Goal: Ask a question

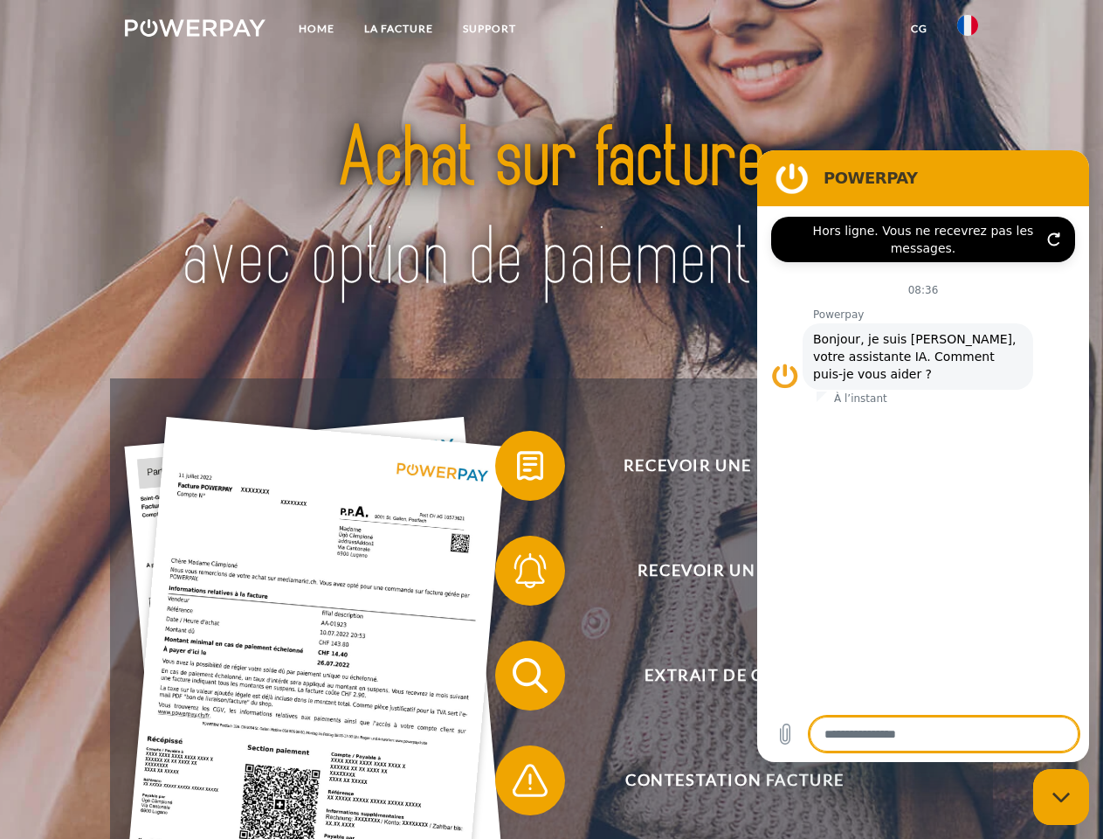
click at [195, 31] on img at bounding box center [195, 27] width 141 height 17
click at [968, 31] on img at bounding box center [968, 25] width 21 height 21
click at [919, 29] on link "CG" at bounding box center [919, 28] width 46 height 31
click at [517, 469] on span at bounding box center [503, 465] width 87 height 87
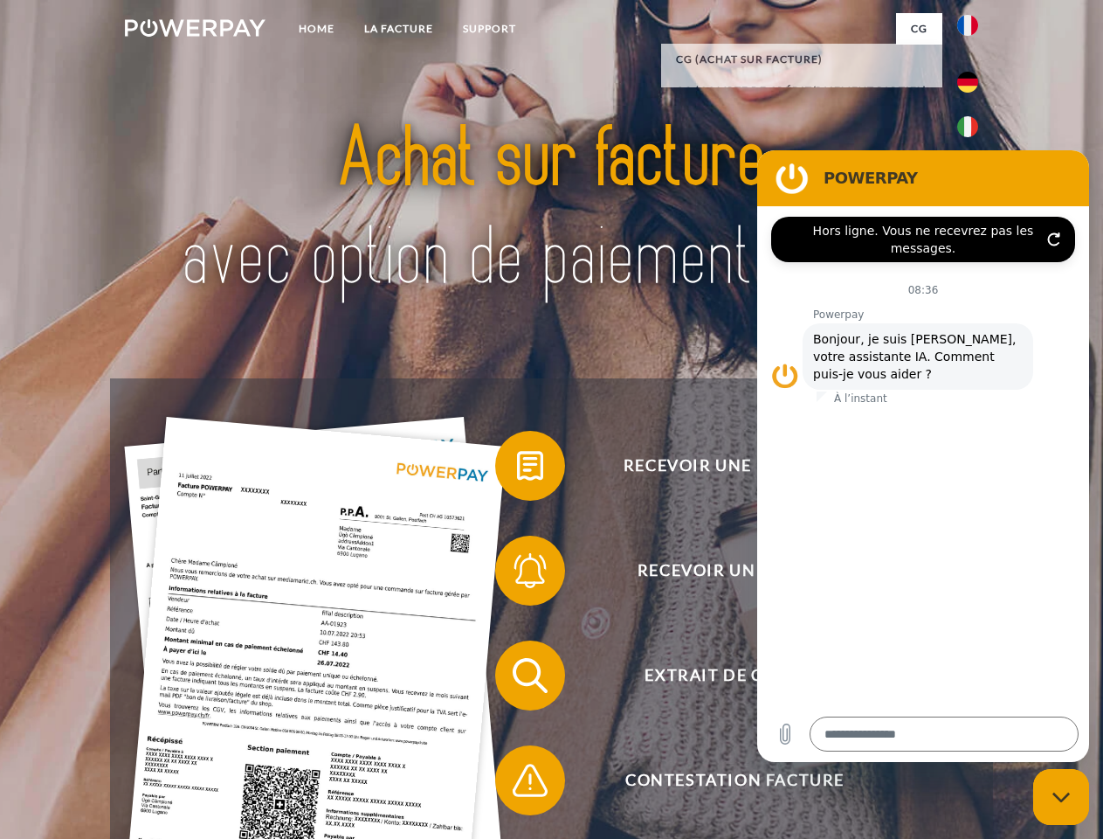
click at [517, 574] on span at bounding box center [503, 570] width 87 height 87
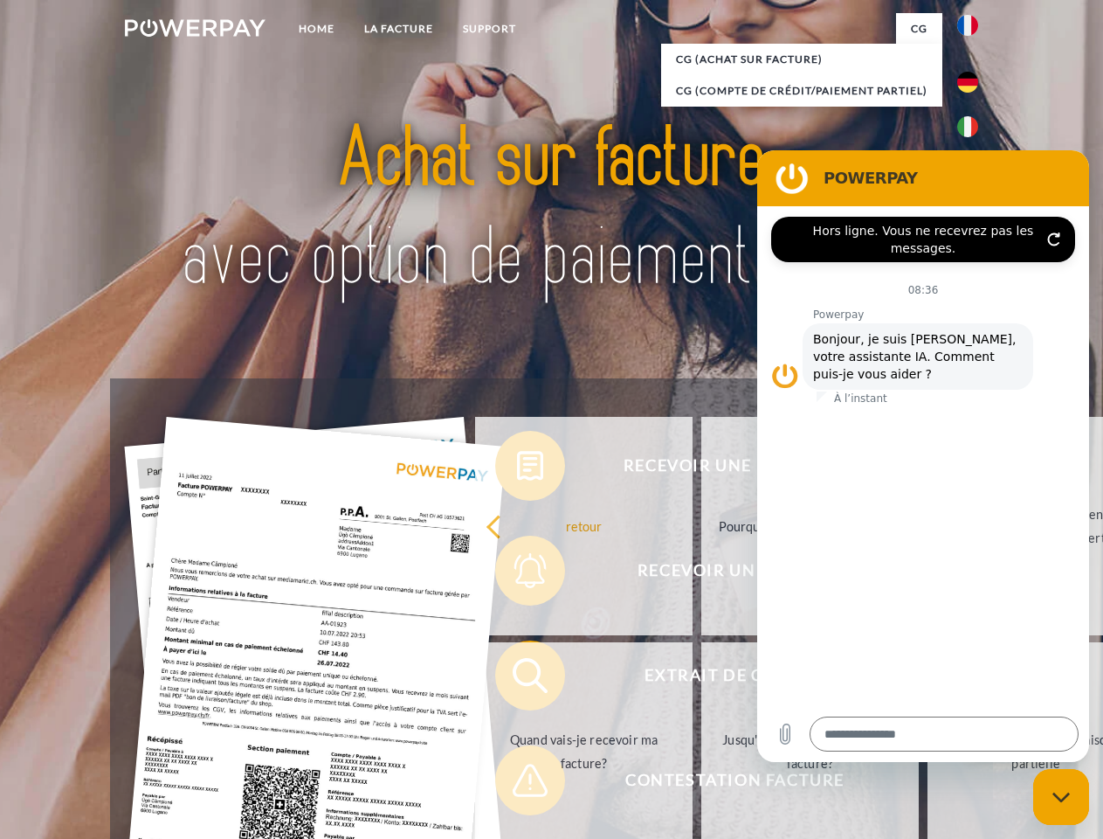
click at [702, 679] on link "Jusqu'à quand dois-je payer ma facture?" at bounding box center [811, 751] width 218 height 218
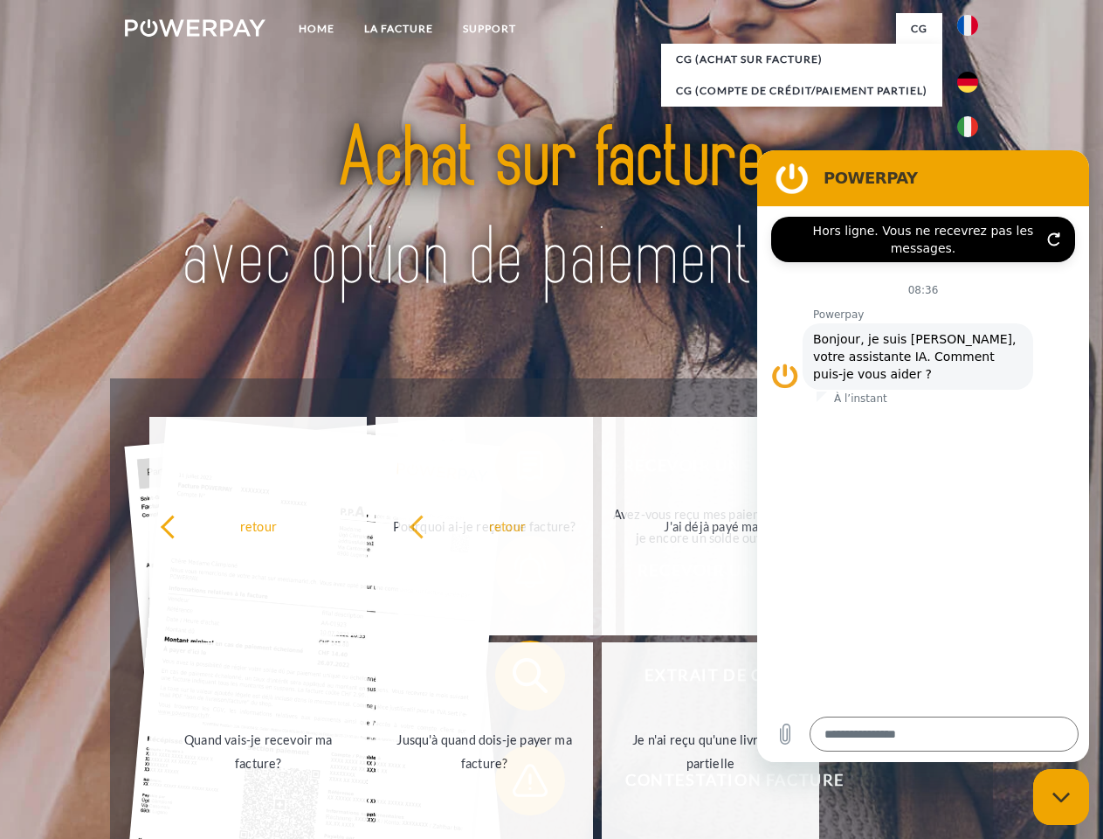
click at [517, 784] on span at bounding box center [503, 780] width 87 height 87
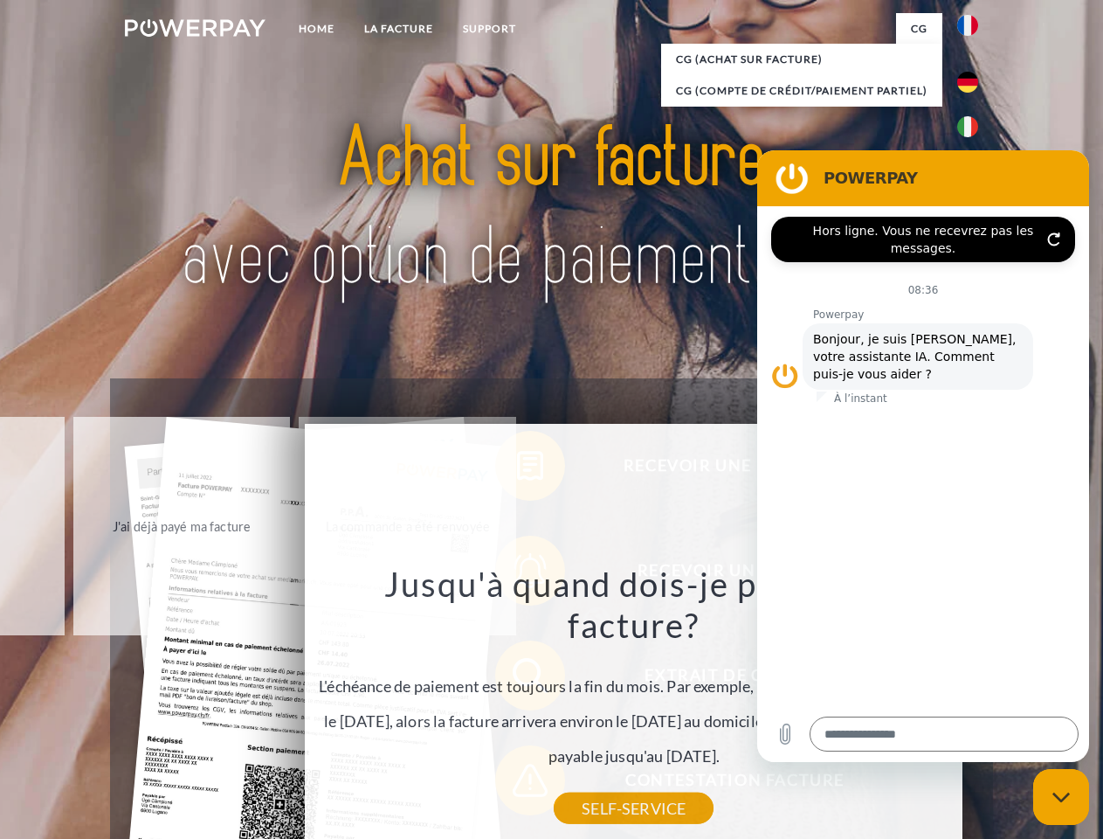
click at [1062, 797] on icon "Fermer la fenêtre de messagerie" at bounding box center [1062, 797] width 18 height 11
type textarea "*"
